Goal: Navigation & Orientation: Go to known website

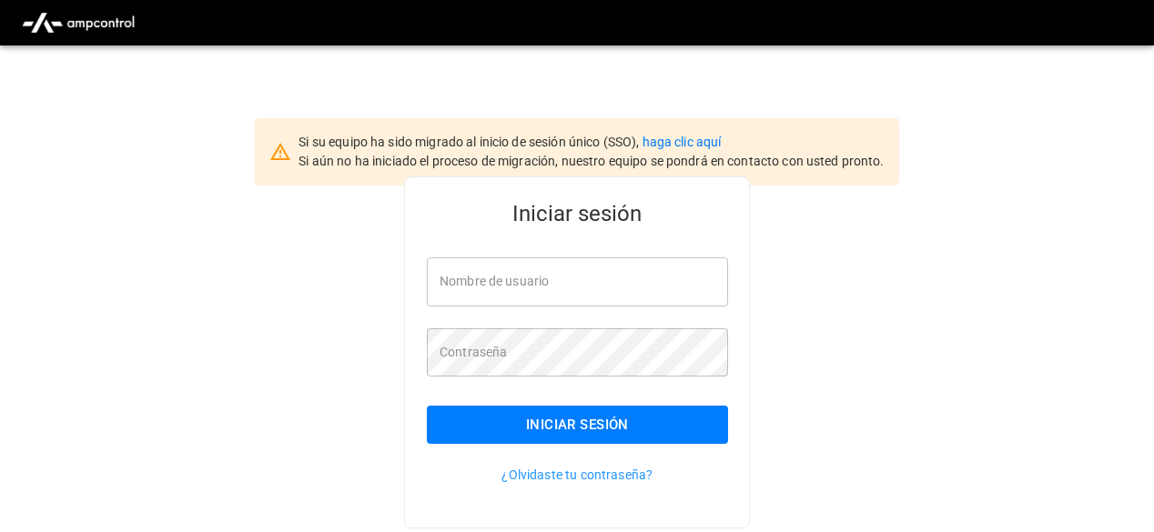
type input "**********"
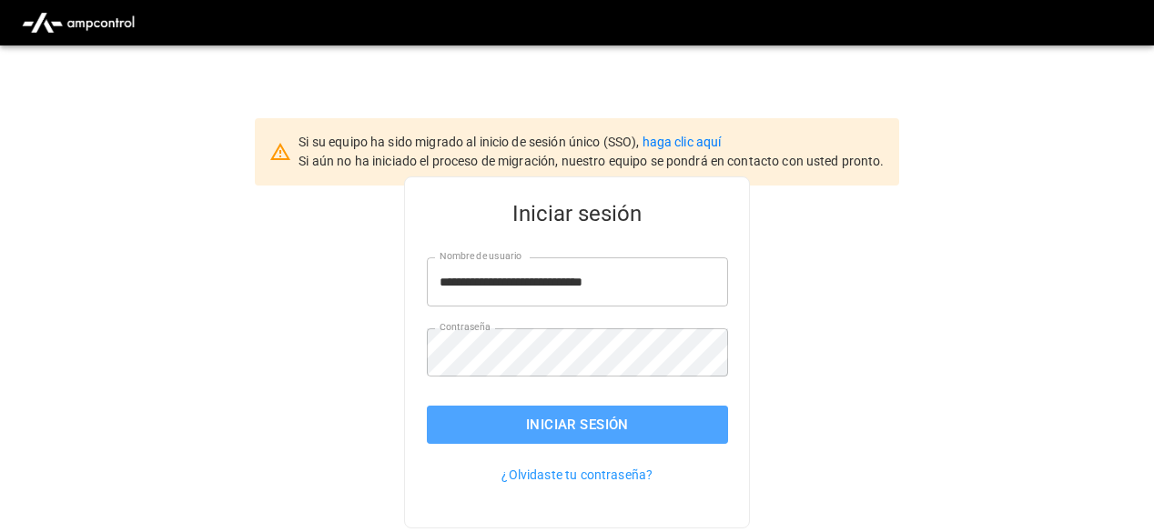
click at [630, 428] on button "Iniciar sesión" at bounding box center [577, 425] width 301 height 38
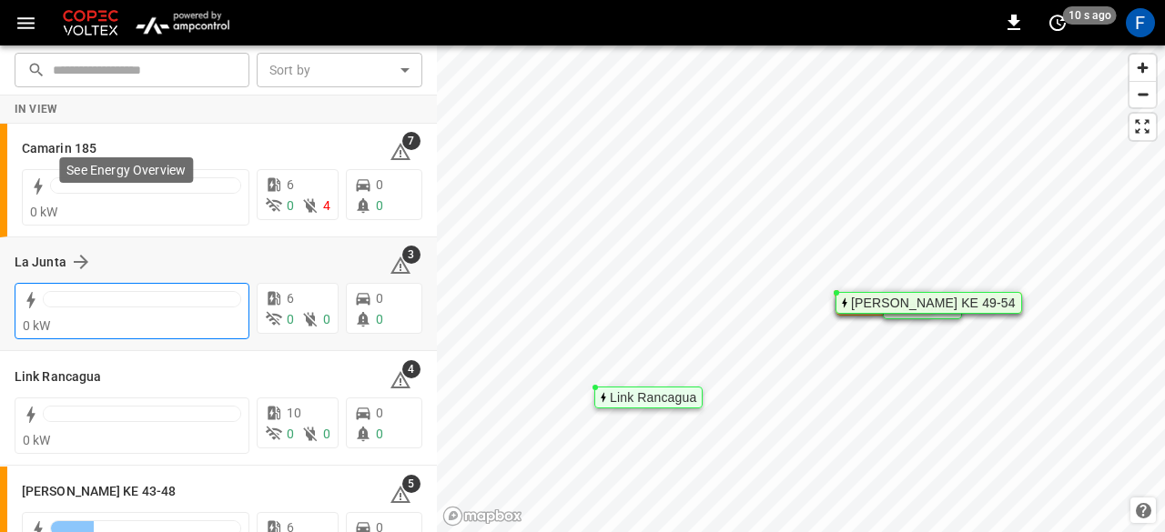
scroll to position [162, 0]
